Goal: Task Accomplishment & Management: Use online tool/utility

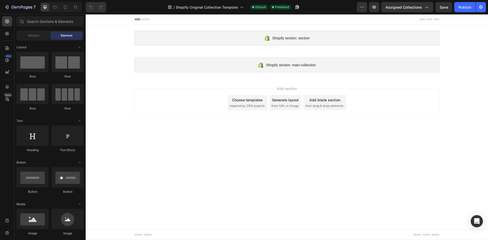
click at [279, 104] on span "from URL or image" at bounding box center [284, 106] width 27 height 5
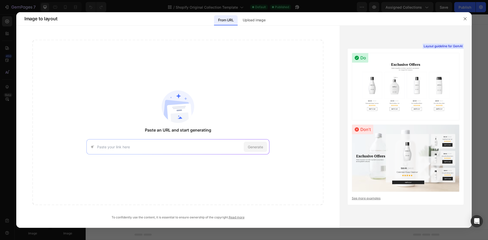
click at [468, 14] on div at bounding box center [465, 18] width 13 height 13
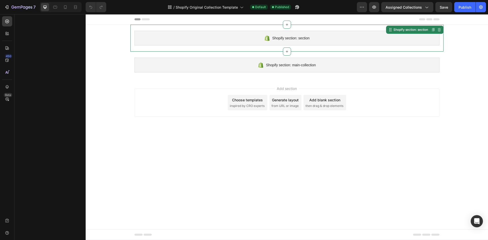
click at [311, 33] on div "Shopify section: section" at bounding box center [286, 38] width 305 height 15
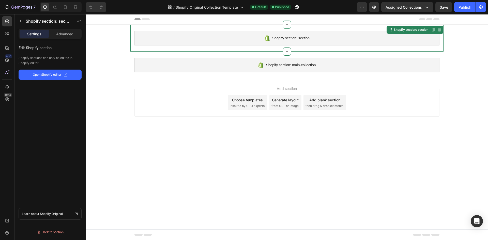
click at [311, 35] on div "Shopify section: section" at bounding box center [286, 38] width 305 height 15
click at [57, 71] on button "Open Shopify editor" at bounding box center [50, 75] width 63 height 10
click at [58, 74] on button "button" at bounding box center [50, 75] width 63 height 10
click at [312, 65] on span "Shopify section: main-collection" at bounding box center [291, 65] width 50 height 6
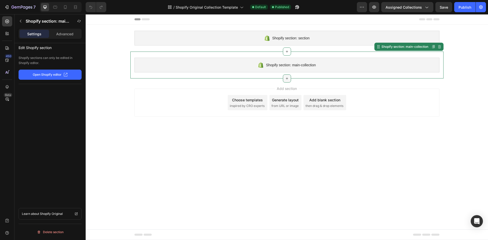
click at [287, 78] on icon at bounding box center [287, 79] width 4 height 4
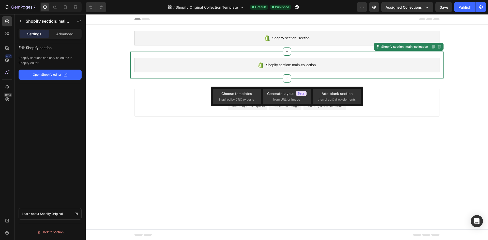
click at [274, 125] on div "Add section Choose templates inspired by CRO experts Generate layout from URL o…" at bounding box center [287, 104] width 402 height 50
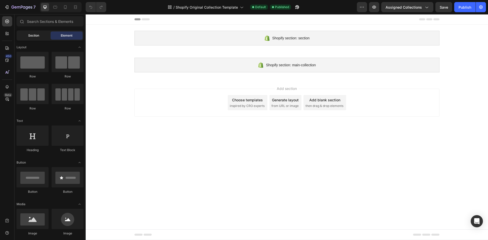
click at [30, 33] on div "Section" at bounding box center [34, 36] width 32 height 8
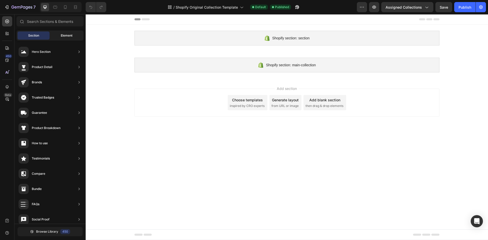
click at [62, 35] on span "Element" at bounding box center [67, 35] width 12 height 5
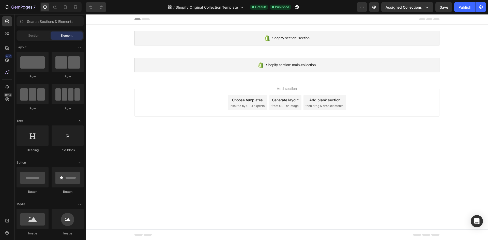
click at [145, 19] on icon at bounding box center [146, 19] width 8 height 2
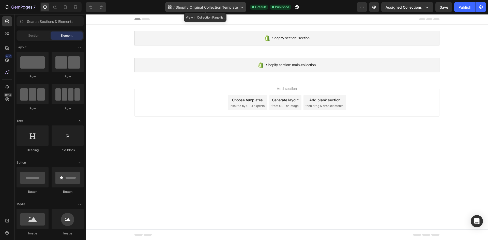
click at [237, 7] on span "Shopify Original Collection Template" at bounding box center [207, 7] width 62 height 5
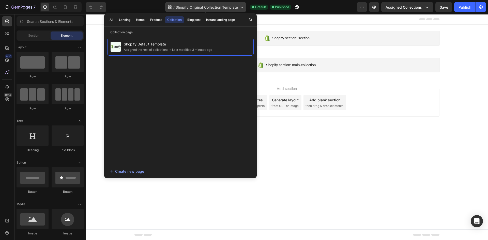
click at [236, 6] on span "Shopify Original Collection Template" at bounding box center [207, 7] width 62 height 5
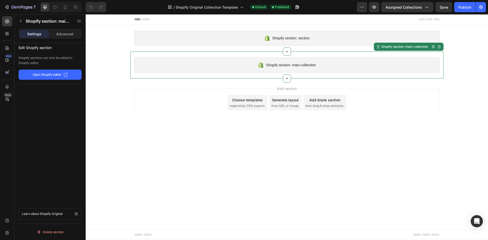
click at [292, 67] on span "Shopify section: main-collection" at bounding box center [291, 65] width 50 height 6
click at [296, 66] on span "Shopify section: main-collection" at bounding box center [291, 65] width 50 height 6
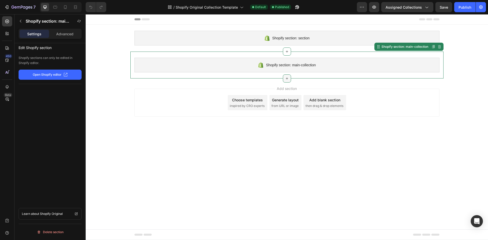
click at [285, 79] on icon at bounding box center [287, 79] width 4 height 4
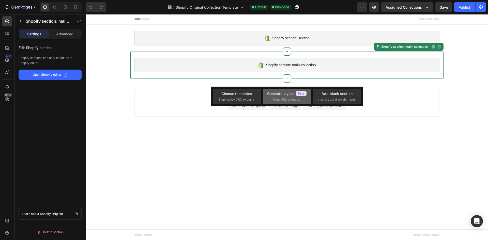
click at [285, 99] on span "from URL or image" at bounding box center [286, 99] width 27 height 5
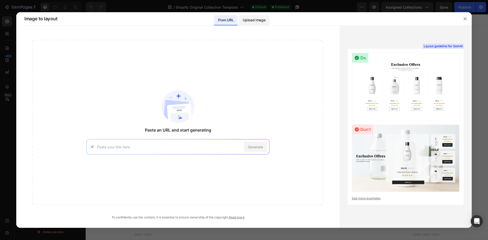
click at [255, 15] on div "Upload image" at bounding box center [254, 20] width 31 height 10
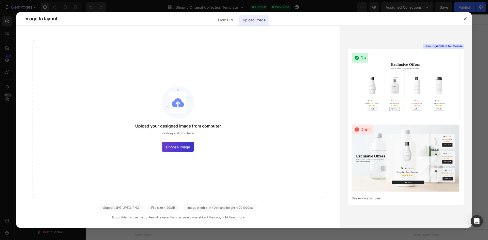
click at [176, 150] on label "Choose image" at bounding box center [178, 147] width 33 height 10
click at [0, 0] on input "Choose image" at bounding box center [0, 0] width 0 height 0
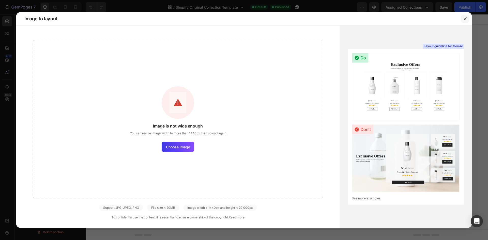
drag, startPoint x: 465, startPoint y: 17, endPoint x: 381, endPoint y: 3, distance: 86.0
click at [466, 17] on button "button" at bounding box center [465, 19] width 8 height 8
